Goal: Task Accomplishment & Management: Use online tool/utility

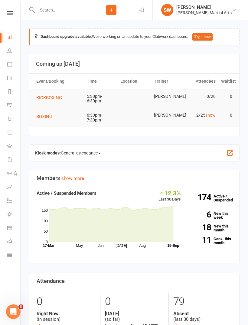
click at [45, 116] on span "BOXING" at bounding box center [44, 116] width 16 height 5
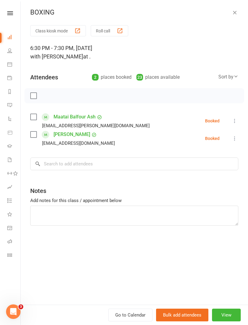
click at [54, 34] on button "Class kiosk mode" at bounding box center [58, 30] width 56 height 11
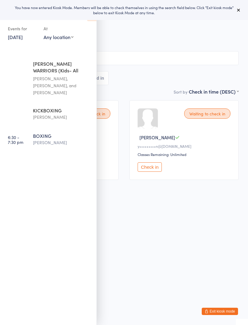
click at [134, 212] on html "You have now entered Kiosk Mode. Members will be able to check themselves in us…" at bounding box center [124, 162] width 248 height 325
click at [136, 79] on div "All Bookings Waiting 2 Checked in" at bounding box center [123, 78] width 229 height 14
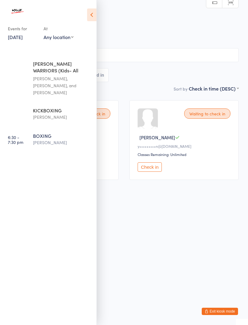
click at [160, 237] on html "You have now entered Kiosk Mode. Members will be able to check themselves in us…" at bounding box center [124, 162] width 248 height 325
click at [92, 15] on icon at bounding box center [91, 14] width 9 height 13
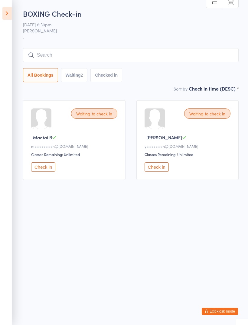
click at [55, 55] on input "search" at bounding box center [131, 55] width 216 height 14
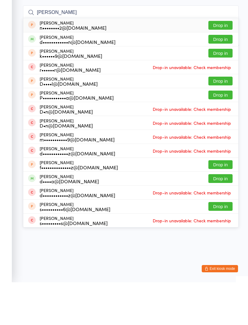
type input "Daniel h"
click at [223, 77] on button "Drop in" at bounding box center [220, 81] width 24 height 9
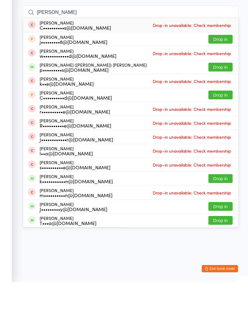
type input "Charles kou"
click at [178, 63] on span "Drop-in unavailable: Check membership" at bounding box center [191, 67] width 81 height 9
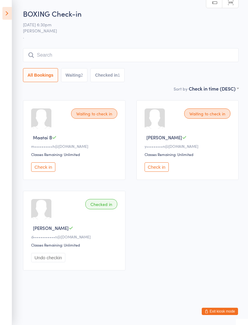
click at [6, 12] on icon at bounding box center [6, 13] width 9 height 13
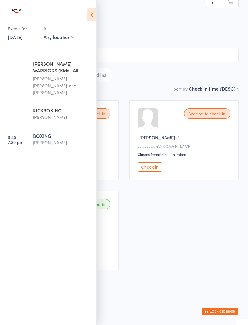
click at [212, 308] on button "Exit kiosk mode" at bounding box center [220, 310] width 36 height 7
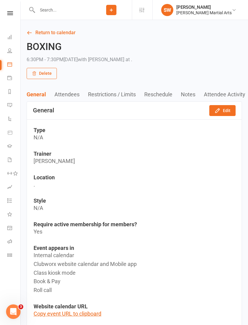
click at [51, 11] on input "text" at bounding box center [62, 10] width 55 height 8
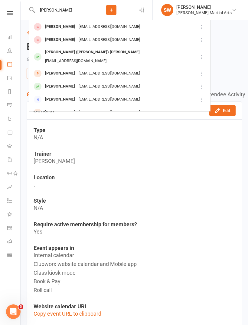
type input "Charles"
click at [59, 27] on div "[PERSON_NAME]" at bounding box center [60, 26] width 34 height 9
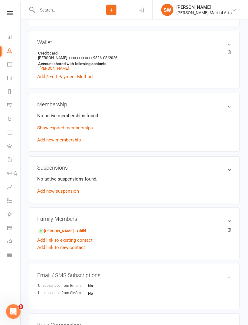
scroll to position [165, 0]
click at [49, 130] on link "Show expired memberships" at bounding box center [65, 127] width 56 height 5
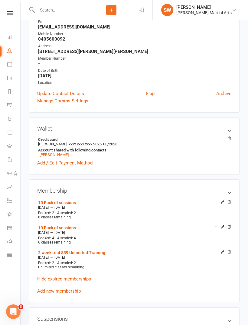
scroll to position [0, 0]
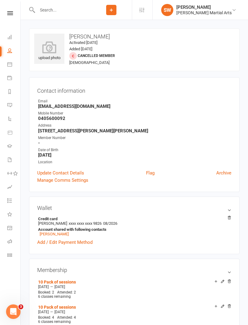
click at [8, 11] on icon at bounding box center [10, 13] width 6 height 4
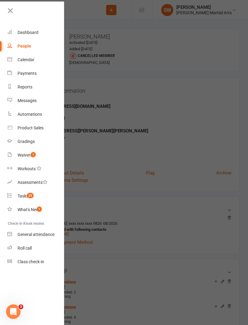
click at [86, 15] on div at bounding box center [124, 162] width 248 height 325
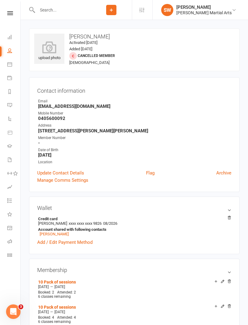
click at [54, 14] on input "text" at bounding box center [62, 10] width 55 height 8
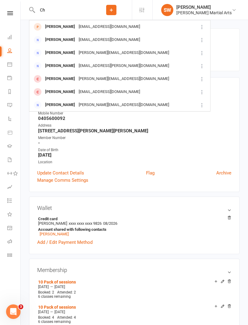
type input "C"
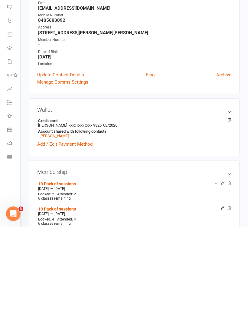
scroll to position [15, 0]
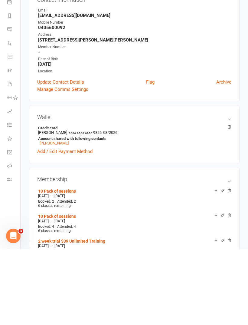
click at [228, 251] on h3 "Membership" at bounding box center [134, 254] width 194 height 6
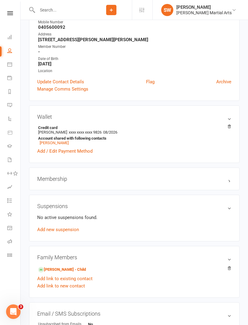
click at [51, 175] on div "Membership" at bounding box center [134, 178] width 211 height 23
click at [55, 179] on h3 "Membership" at bounding box center [134, 178] width 194 height 6
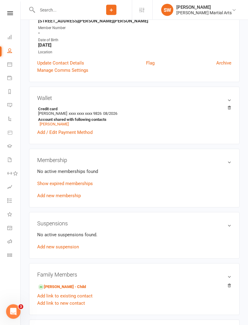
scroll to position [110, 0]
click at [51, 197] on link "Add new membership" at bounding box center [59, 195] width 44 height 5
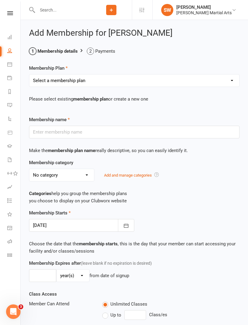
click at [72, 81] on select "Select a membership plan Create new Membership Plan Unlimited Training (3 Month…" at bounding box center [134, 80] width 210 height 12
select select "4"
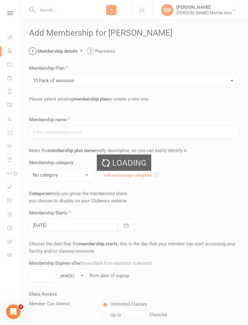
type input "10 Pack of sessions"
type input "12"
select select "1"
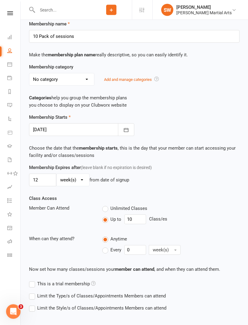
scroll to position [129, 0]
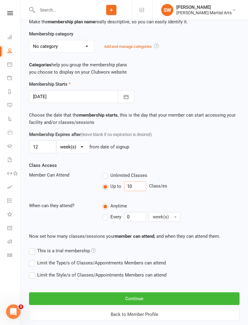
click at [135, 185] on input "10" at bounding box center [135, 186] width 22 height 10
type input "1"
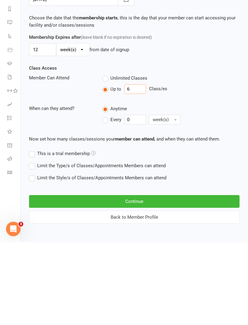
type input "6"
click at [93, 277] on button "Continue" at bounding box center [134, 283] width 211 height 13
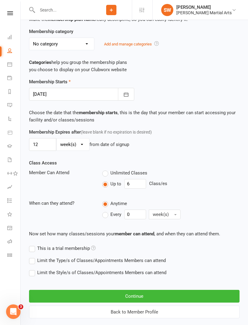
scroll to position [4, 0]
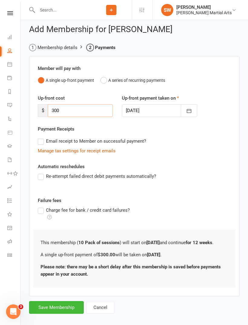
click at [65, 111] on input "300" at bounding box center [80, 110] width 65 height 13
type input "3"
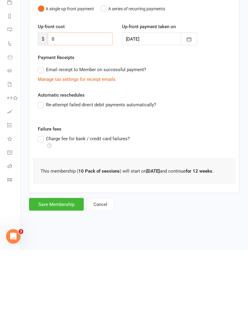
type input "0"
click at [71, 273] on button "Save Membership" at bounding box center [56, 279] width 55 height 13
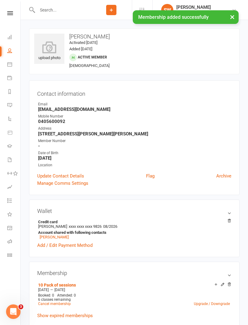
click at [12, 11] on icon at bounding box center [10, 13] width 6 height 4
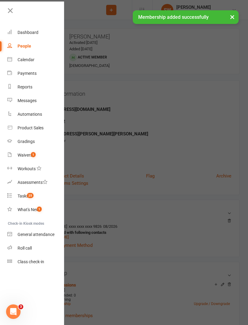
click at [18, 57] on div "Calendar" at bounding box center [26, 59] width 17 height 5
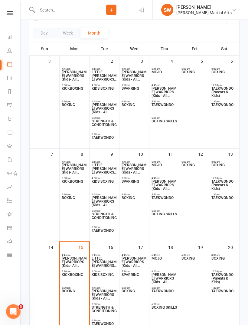
scroll to position [82, 0]
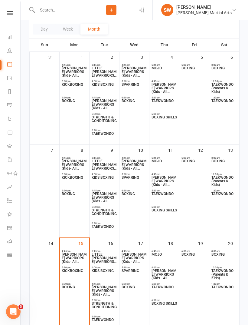
click at [70, 289] on span "BOXING" at bounding box center [74, 290] width 26 height 11
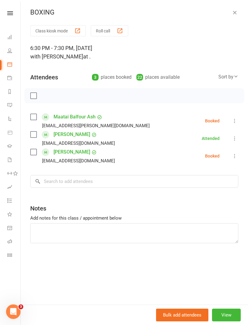
click at [54, 31] on button "Class kiosk mode" at bounding box center [58, 30] width 56 height 11
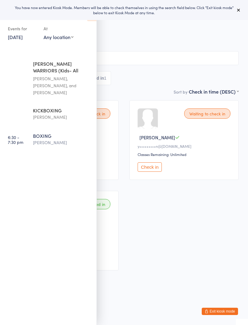
click at [125, 60] on input "search" at bounding box center [123, 58] width 229 height 14
click at [180, 57] on input "search" at bounding box center [123, 58] width 229 height 14
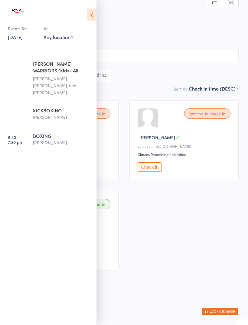
click at [87, 16] on icon at bounding box center [91, 14] width 9 height 13
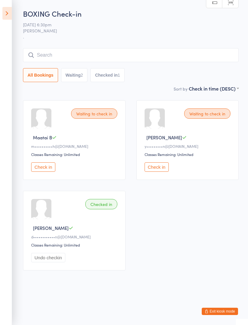
click at [70, 62] on input "search" at bounding box center [131, 55] width 216 height 14
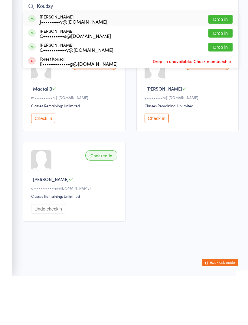
type input "Koudsy"
click at [222, 77] on button "Drop in" at bounding box center [220, 81] width 24 height 9
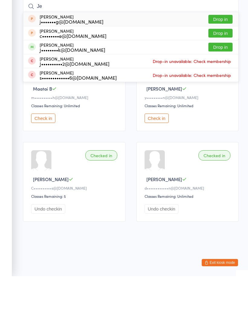
type input "Je"
click at [218, 91] on button "Drop in" at bounding box center [220, 95] width 24 height 9
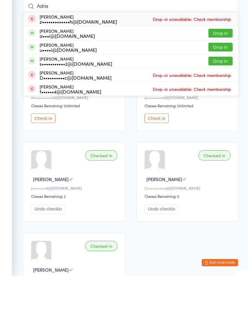
type input "Adria"
click at [221, 91] on button "Drop in" at bounding box center [220, 95] width 24 height 9
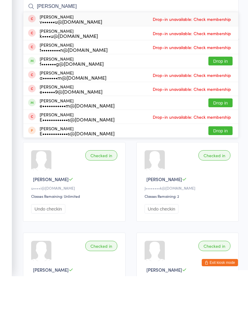
type input "[PERSON_NAME]"
click at [213, 147] on button "Drop in" at bounding box center [220, 151] width 24 height 9
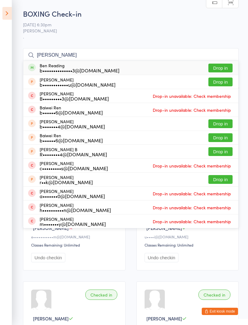
type input "[PERSON_NAME]"
click at [224, 67] on button "Drop in" at bounding box center [220, 68] width 24 height 9
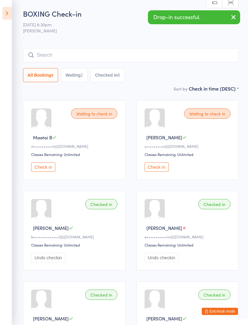
click at [50, 169] on button "Check in" at bounding box center [43, 166] width 24 height 9
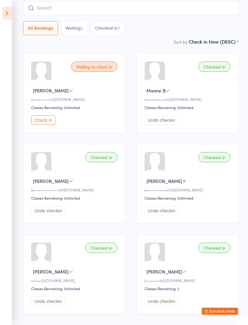
scroll to position [47, 0]
click at [83, 10] on input "search" at bounding box center [131, 8] width 216 height 14
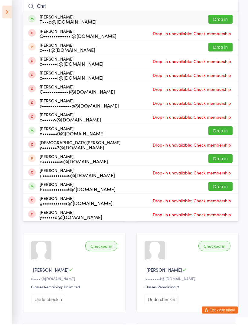
type input "Chri"
click at [99, 19] on div "[PERSON_NAME] T•••a@[DOMAIN_NAME] Drop in" at bounding box center [130, 21] width 215 height 14
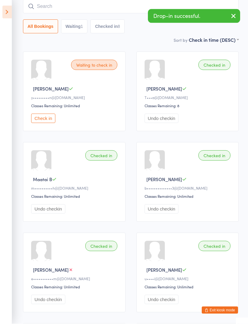
click at [232, 16] on icon "button" at bounding box center [233, 17] width 7 height 8
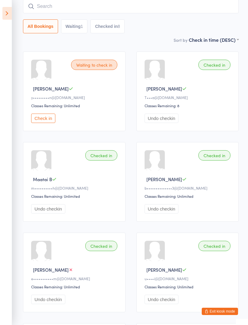
click at [116, 25] on button "Checked in 8" at bounding box center [107, 26] width 34 height 14
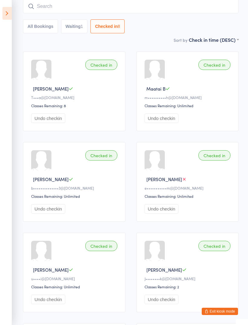
click at [43, 30] on button "All Bookings" at bounding box center [40, 26] width 35 height 14
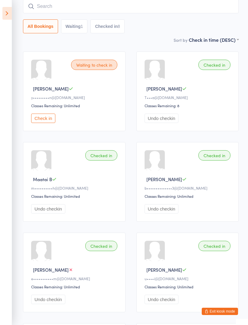
click at [86, 0] on input "search" at bounding box center [131, 6] width 216 height 14
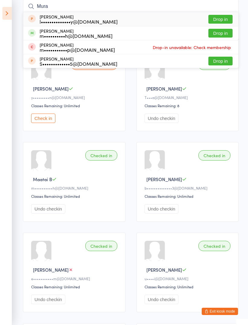
type input "Mura"
click at [219, 34] on button "Drop in" at bounding box center [220, 33] width 24 height 9
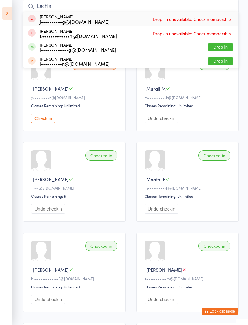
type input "Lachla"
click at [218, 46] on button "Drop in" at bounding box center [220, 47] width 24 height 9
